Goal: Transaction & Acquisition: Purchase product/service

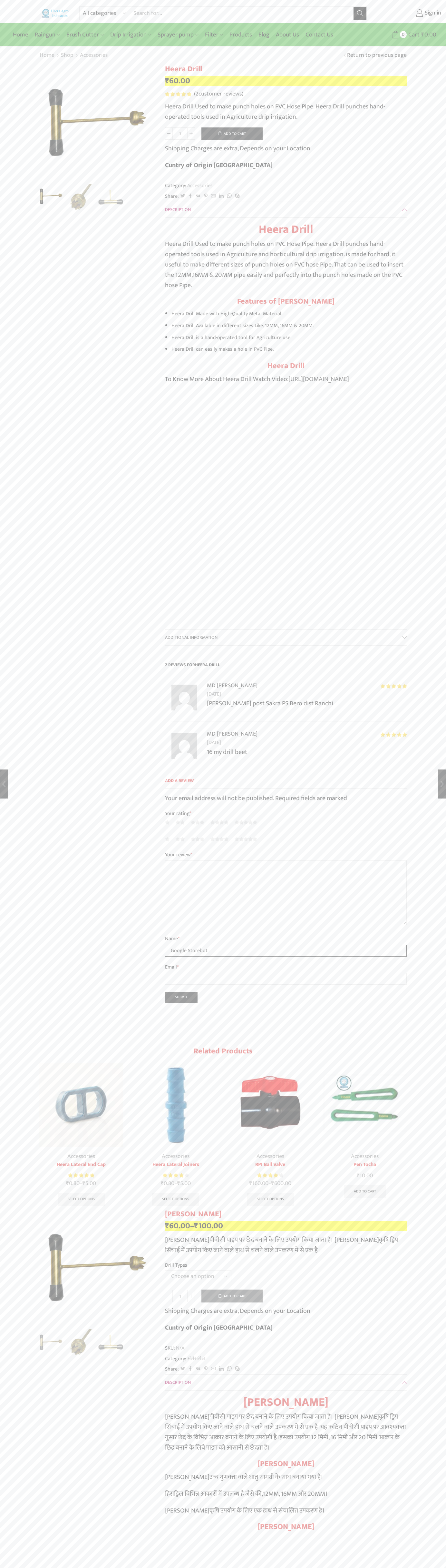
type input "Google Storebot"
click at [232, 133] on button "Add to cart" at bounding box center [232, 133] width 61 height 13
click at [410, 34] on span "Cart" at bounding box center [410, 34] width 13 height 9
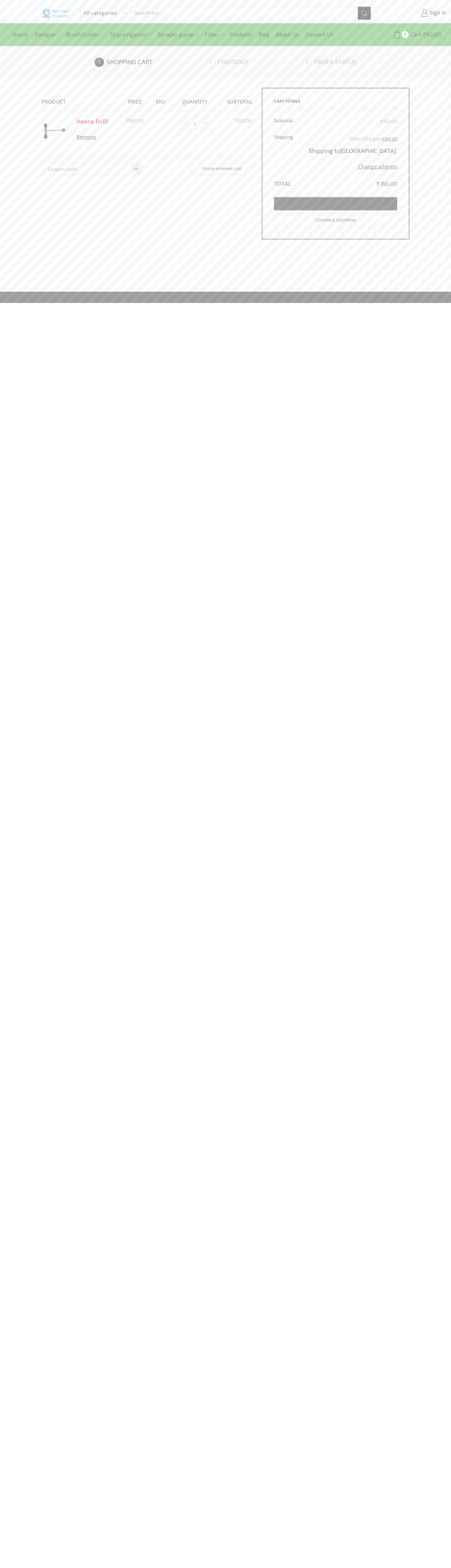
click at [336, 204] on link "Proceed to checkout" at bounding box center [336, 204] width 123 height 13
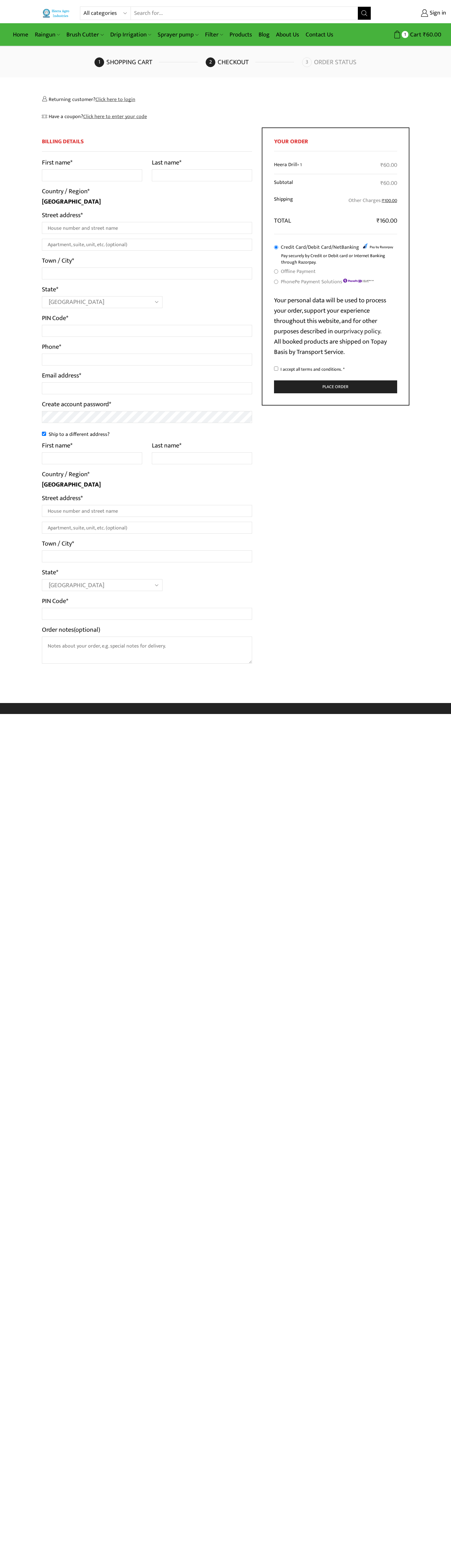
select select "MH"
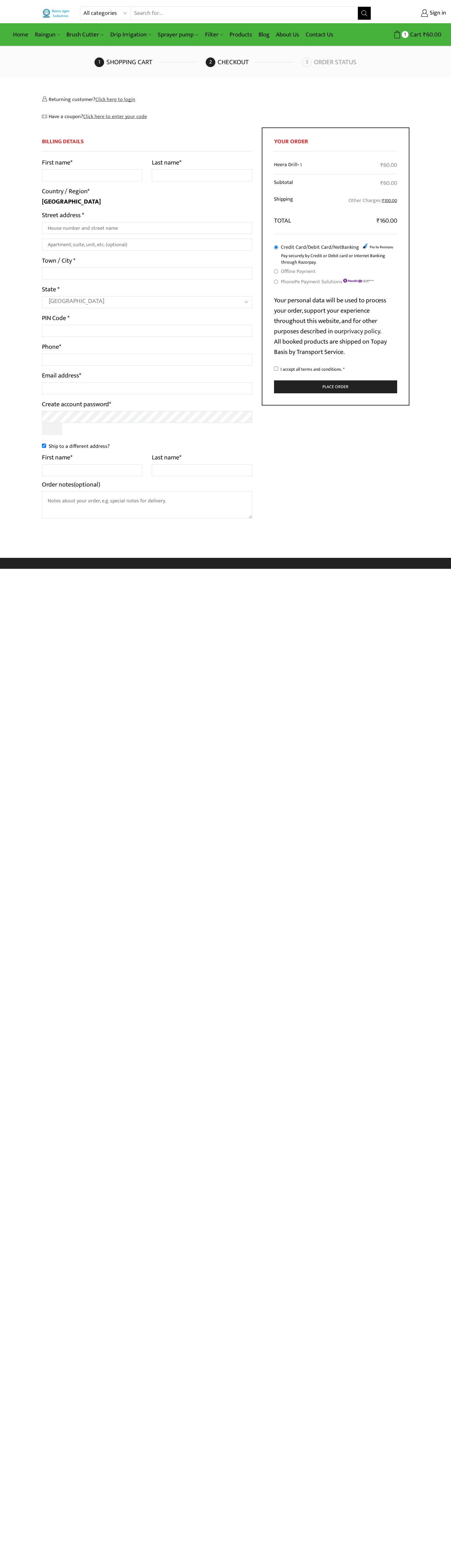
select select "MH"
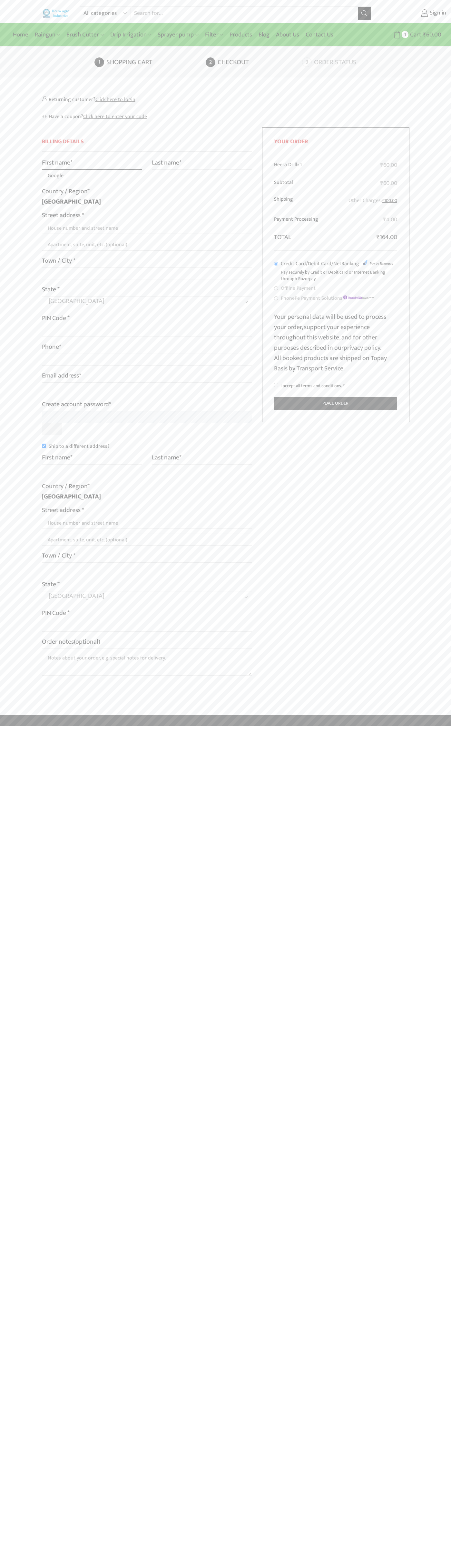
type input "Google"
type input "Storebot"
type input "1600 Amphitheatre Parkway"
type input "First floor"
type input "mountain view"
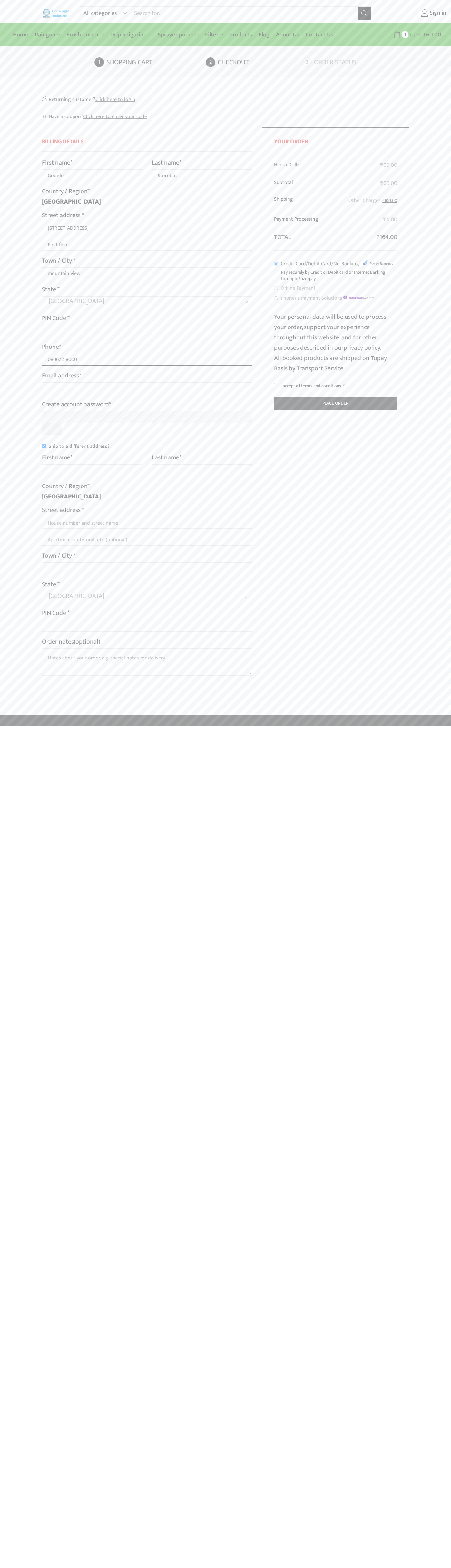
type input "08067218000"
type input "johnsmith008@storebotmail.joonix.net"
type input "Google"
type input "Storebot"
type input "1600 Amphitheatre Parkway"
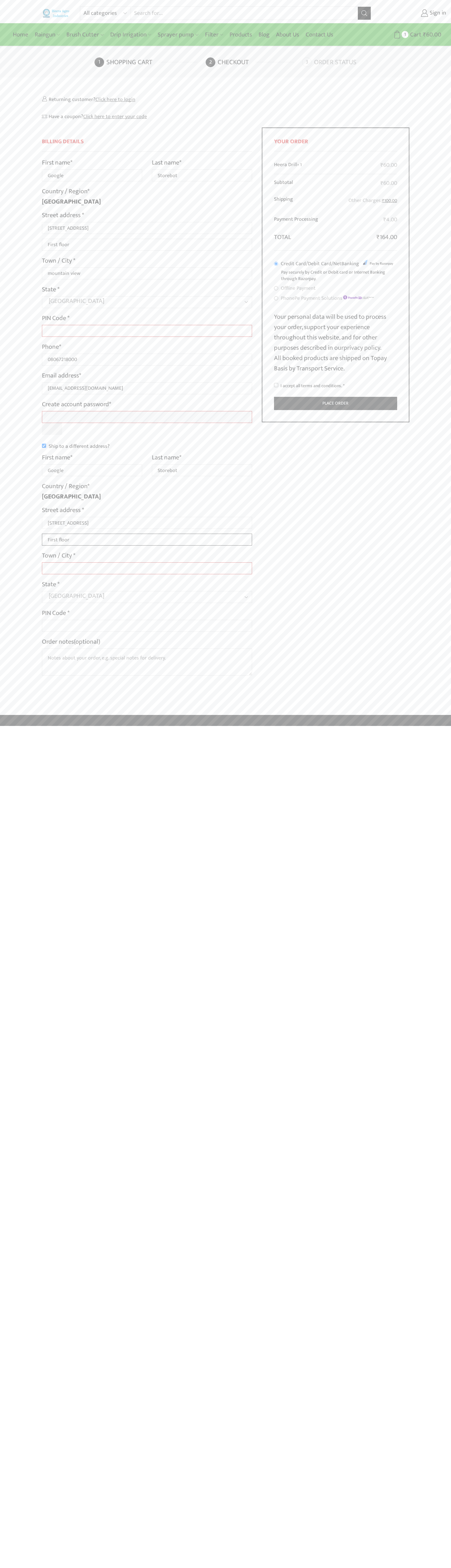
type input "First floor"
type input "mountain view"
click at [277, 385] on input "I accept all terms and conditions. *" at bounding box center [276, 385] width 4 height 4
checkbox input "true"
click at [72, 641] on label "Order notes (optional)" at bounding box center [71, 642] width 58 height 11
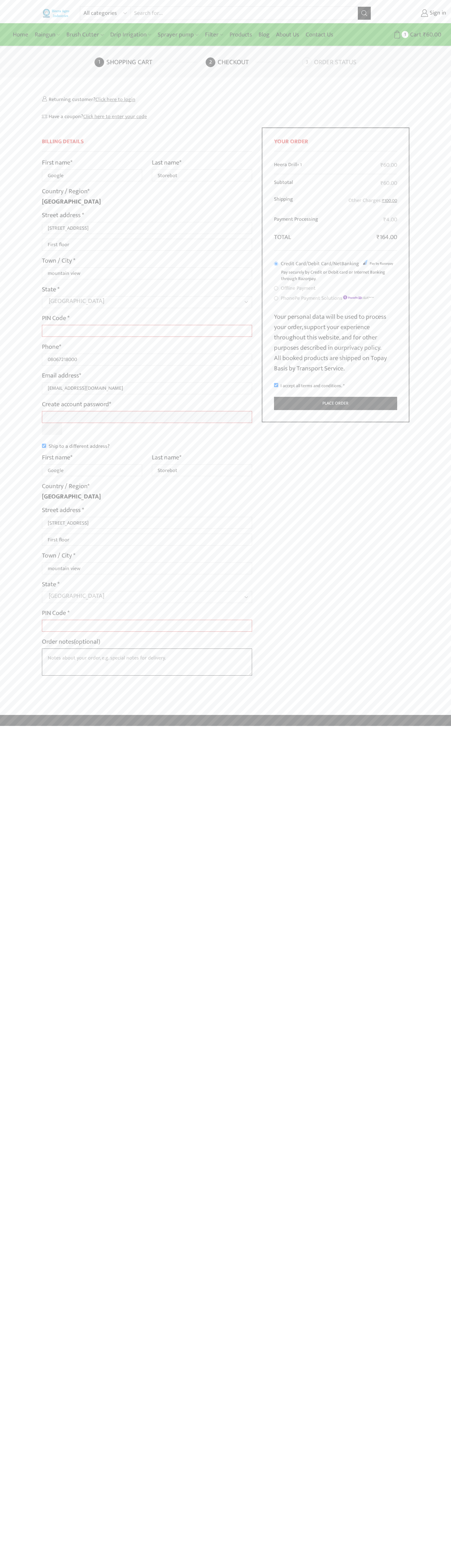
click at [72, 649] on textarea "Order notes (optional)" at bounding box center [147, 662] width 211 height 27
type input "Google"
type input "Storebot"
type input "1600 Amphitheatre Parkway"
type input "First floor"
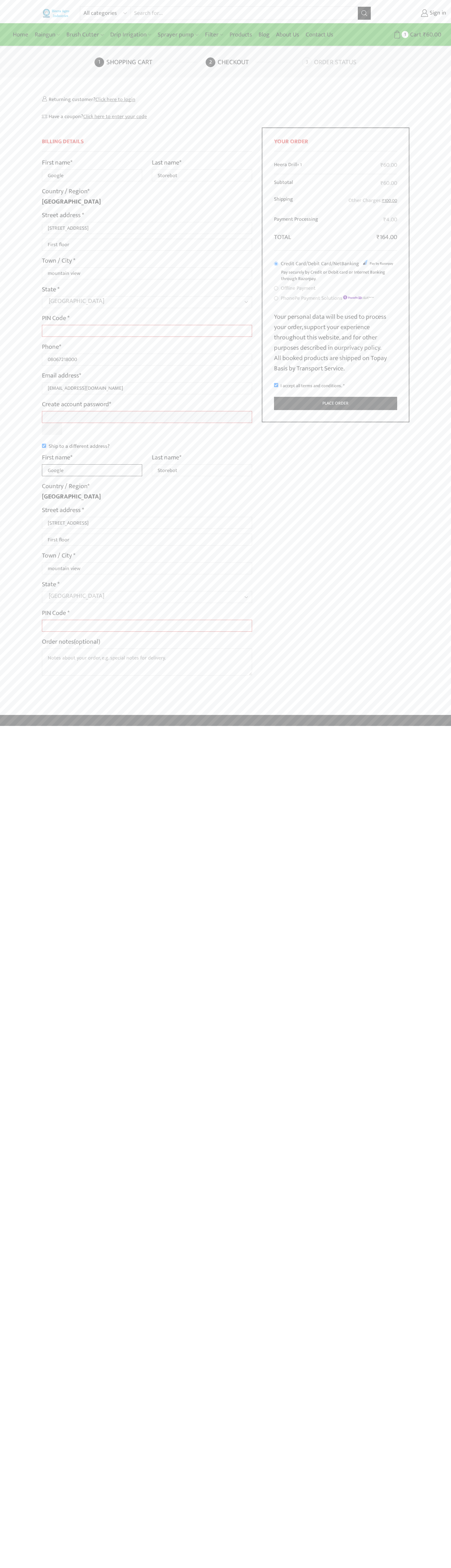
type input "Google"
type input "Storebot"
type input "1600 Amphitheatre Parkway"
type input "First floor"
click at [72, 641] on label "Order notes (optional)" at bounding box center [71, 642] width 58 height 11
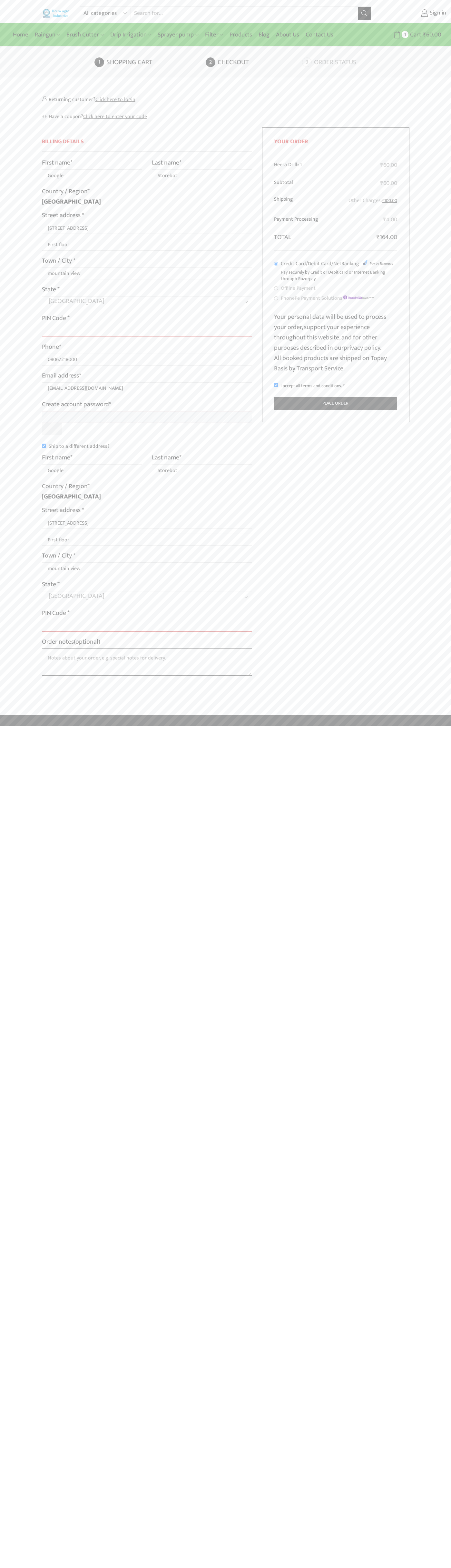
click at [72, 649] on textarea "Order notes (optional)" at bounding box center [147, 662] width 211 height 27
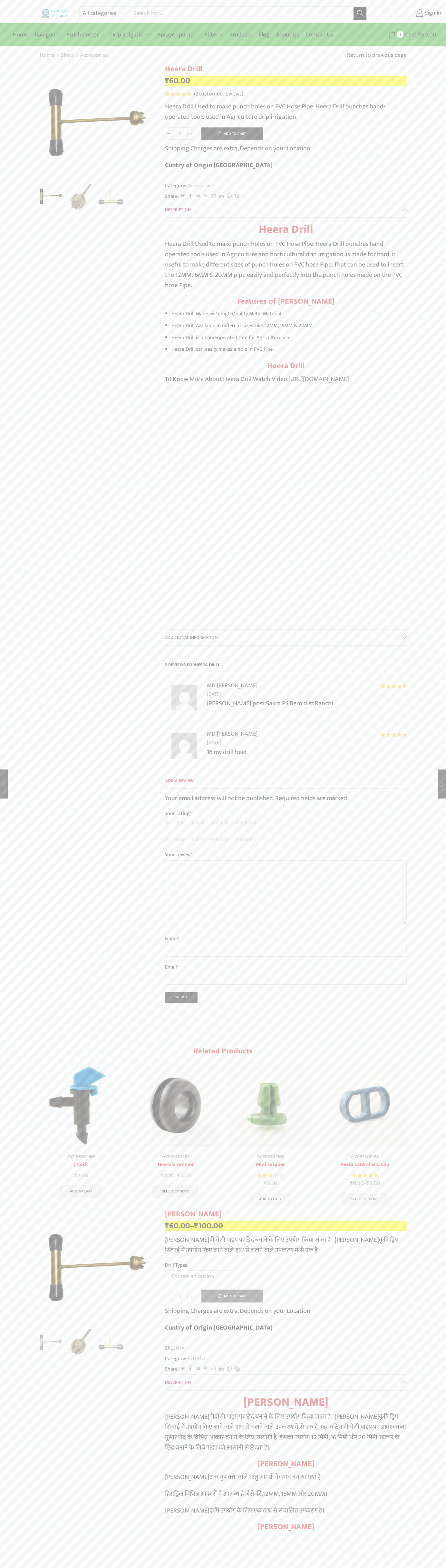
click at [178, 94] on span "2" at bounding box center [178, 94] width 27 height 5
